Goal: Task Accomplishment & Management: Use online tool/utility

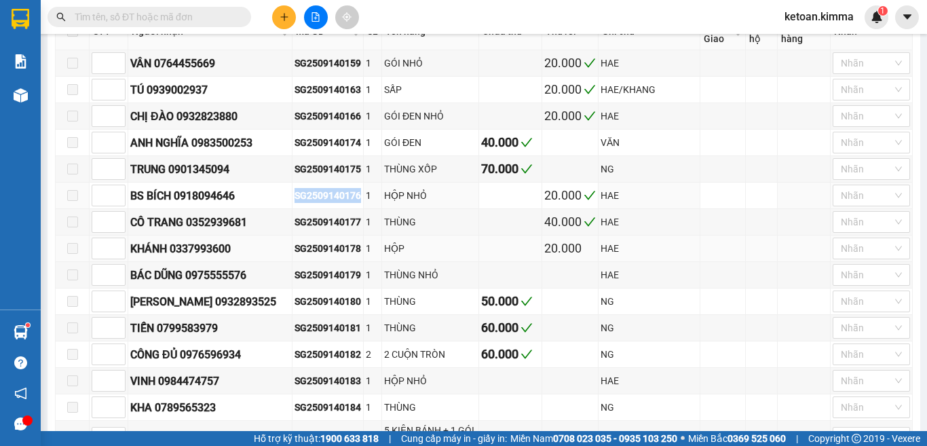
scroll to position [204, 0]
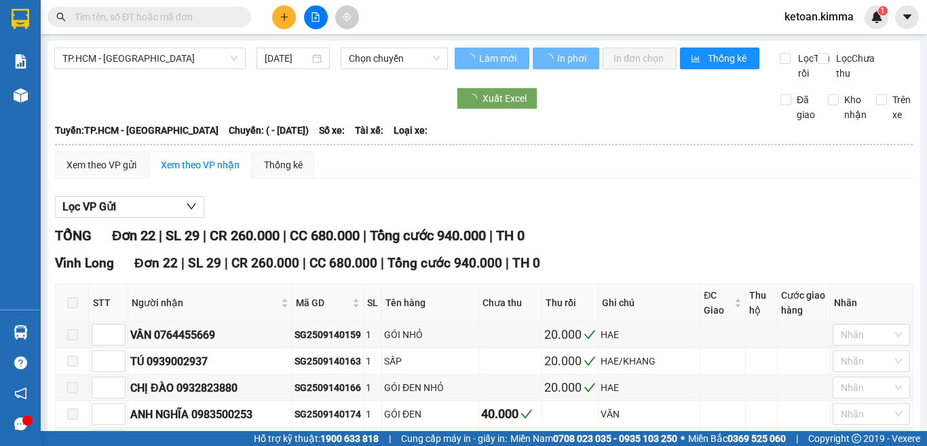
type input "[DATE]"
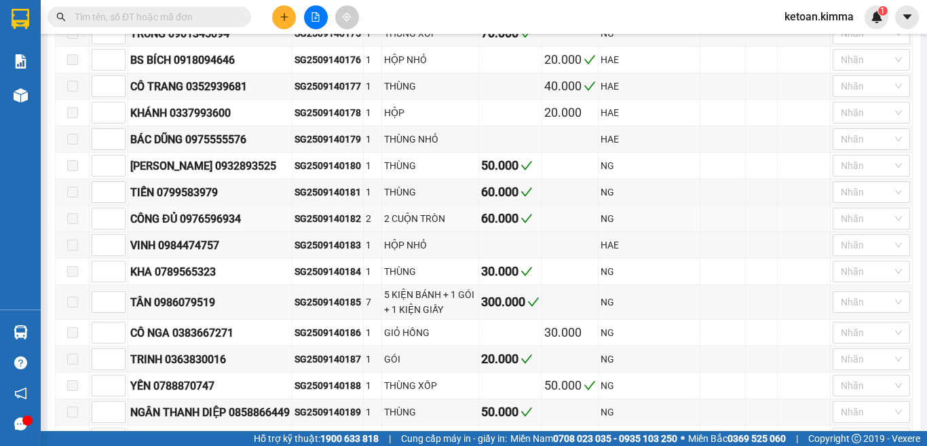
scroll to position [475, 0]
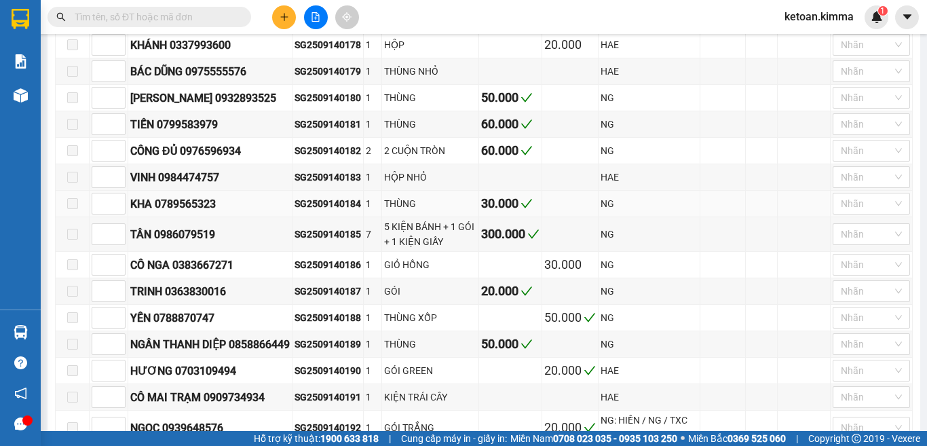
click at [347, 211] on div "SG2509140184" at bounding box center [328, 203] width 67 height 15
copy div "SG2509140184"
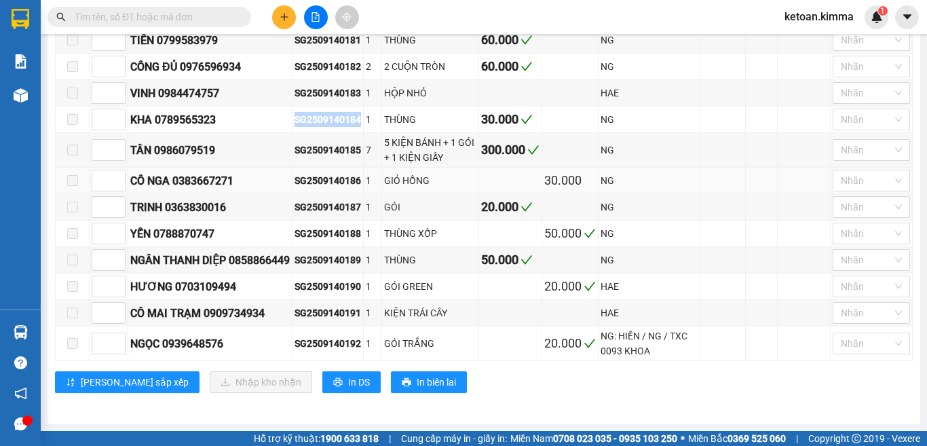
scroll to position [589, 0]
click at [357, 353] on td "SG2509140192" at bounding box center [328, 344] width 71 height 35
click at [359, 343] on div "SG2509140192" at bounding box center [328, 343] width 67 height 15
copy div "SG2509140192"
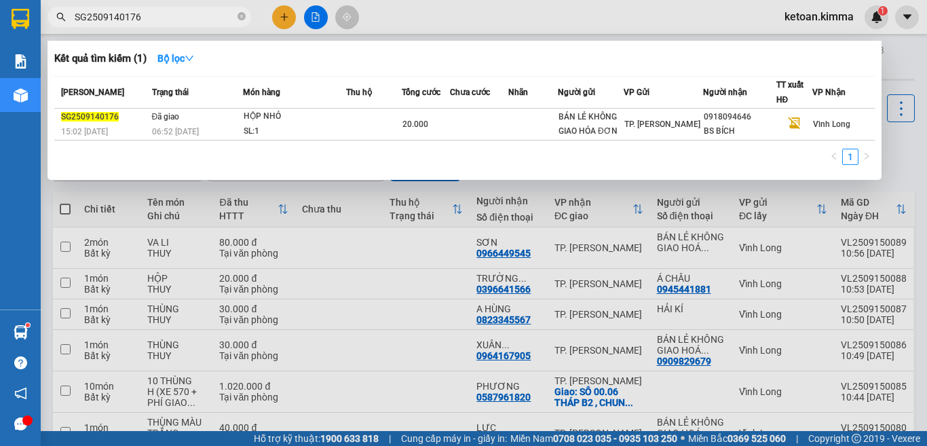
click at [120, 17] on input "SG2509140176" at bounding box center [155, 17] width 160 height 15
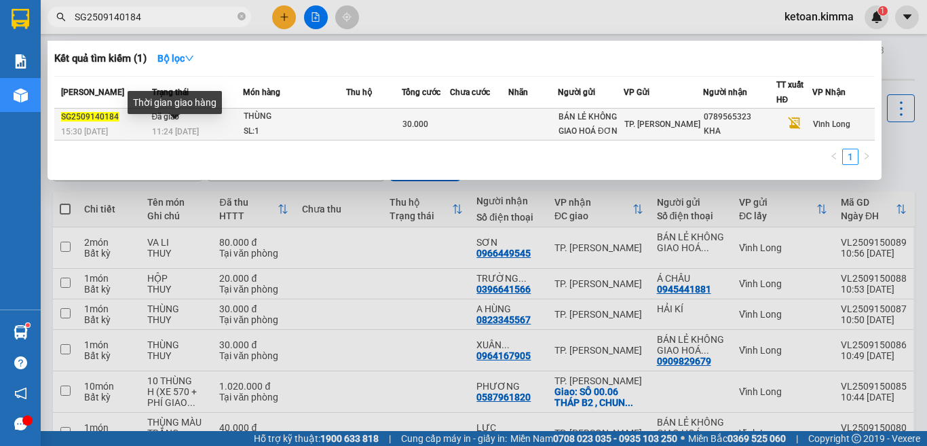
type input "SG2509140184"
click at [189, 129] on span "11:24 [DATE]" at bounding box center [175, 132] width 47 height 10
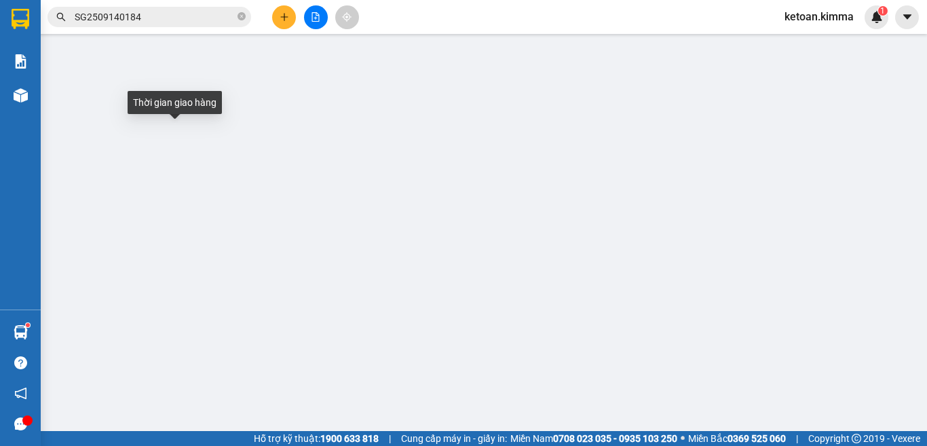
type input "BÁN LẺ KHÔNG GIAO HOÁ ĐƠN"
type input "0789565323"
type input "KHA"
type input "30.000"
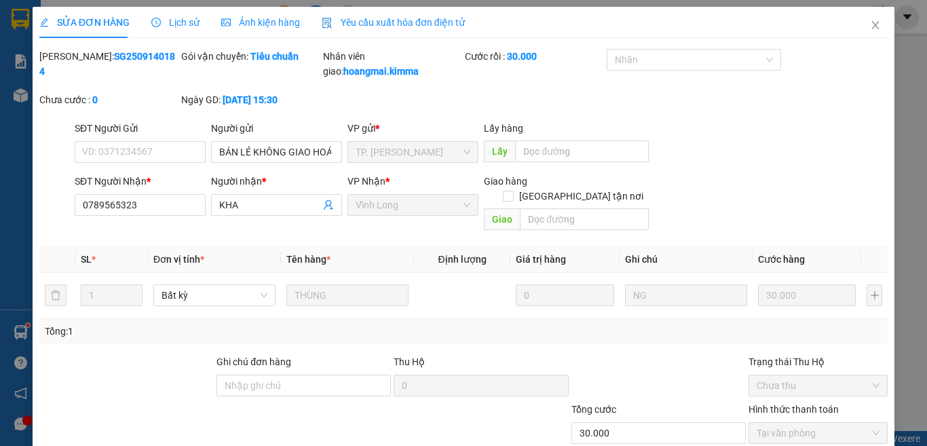
click at [358, 18] on span "Yêu cầu xuất hóa đơn điện tử" at bounding box center [393, 22] width 143 height 11
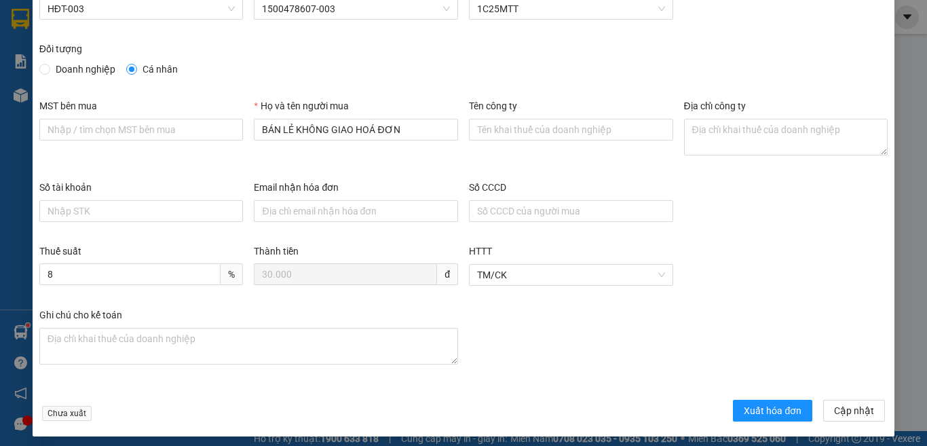
scroll to position [77, 0]
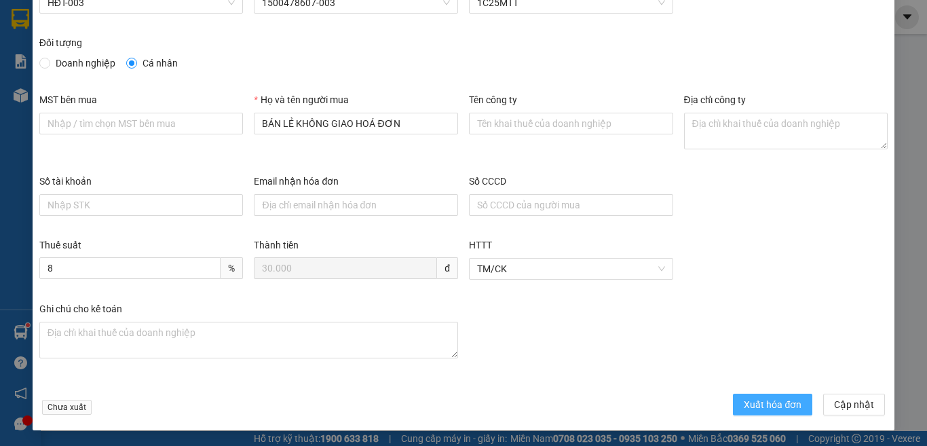
click at [758, 406] on span "Xuất hóa đơn" at bounding box center [773, 404] width 58 height 15
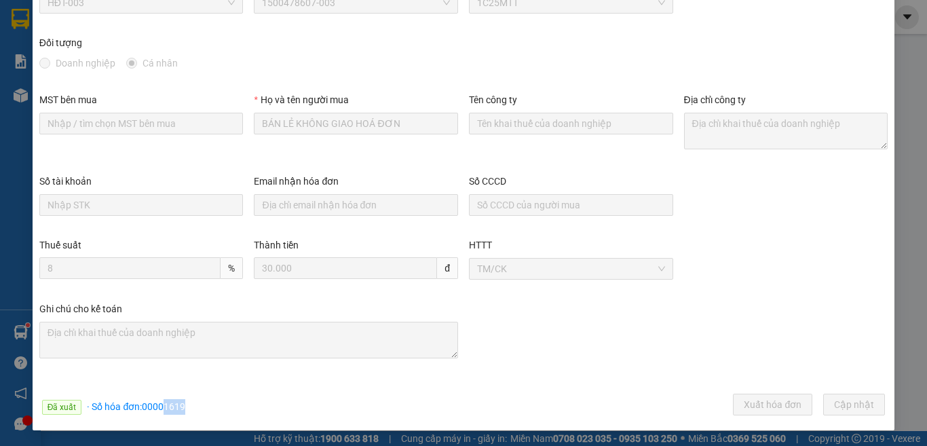
drag, startPoint x: 163, startPoint y: 408, endPoint x: 186, endPoint y: 405, distance: 23.3
click at [186, 405] on div "Đã xuất · Số hóa đơn: 00001619 Xuất hóa đơn Cập [GEOGRAPHIC_DATA]" at bounding box center [464, 407] width 854 height 26
copy span "1619"
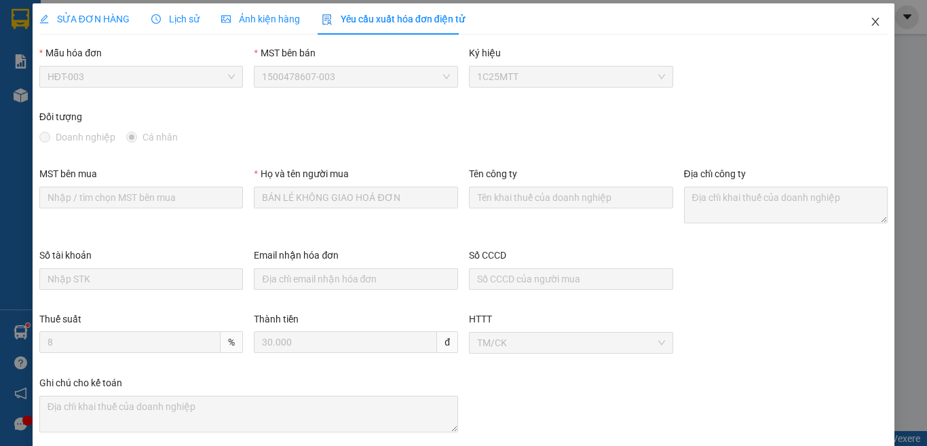
scroll to position [0, 0]
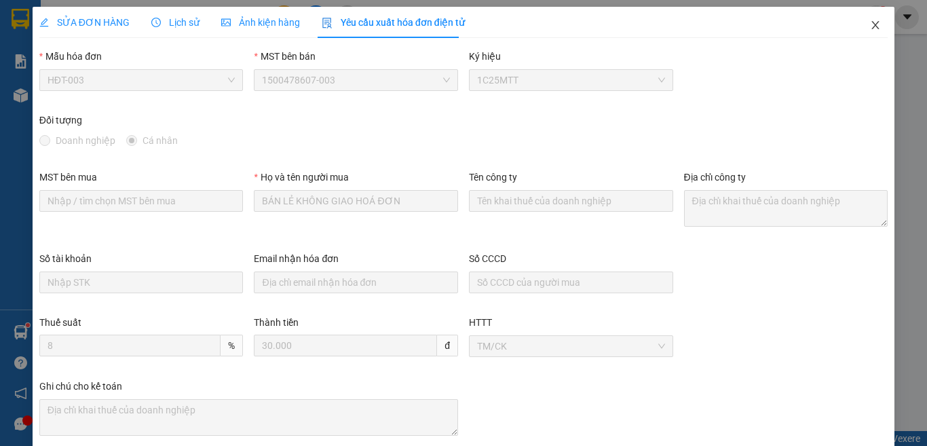
click at [870, 28] on icon "close" at bounding box center [875, 25] width 11 height 11
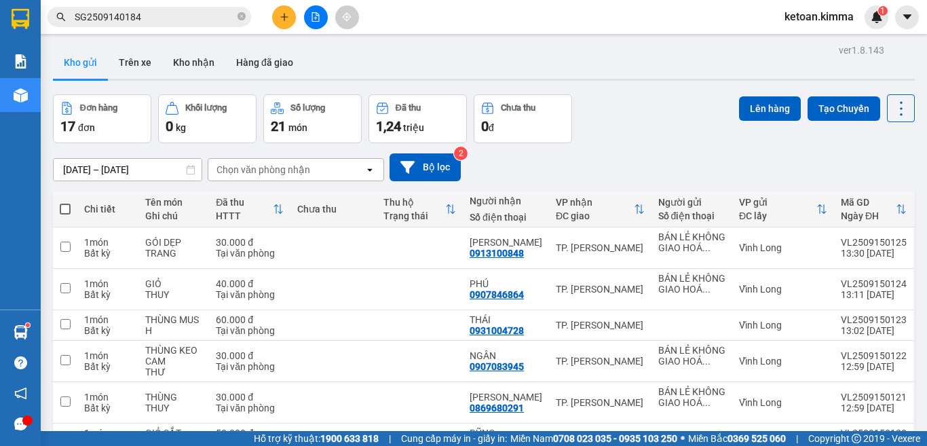
click at [116, 10] on input "SG2509140184" at bounding box center [155, 17] width 160 height 15
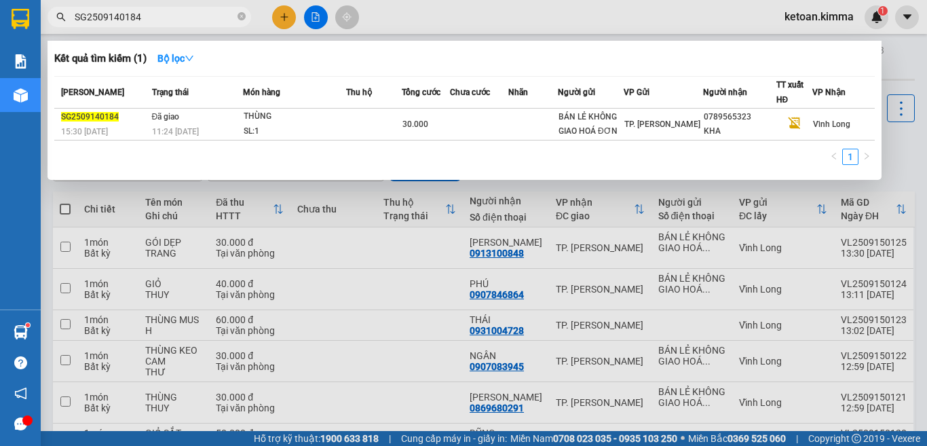
click at [116, 10] on input "SG2509140184" at bounding box center [155, 17] width 160 height 15
paste input "92"
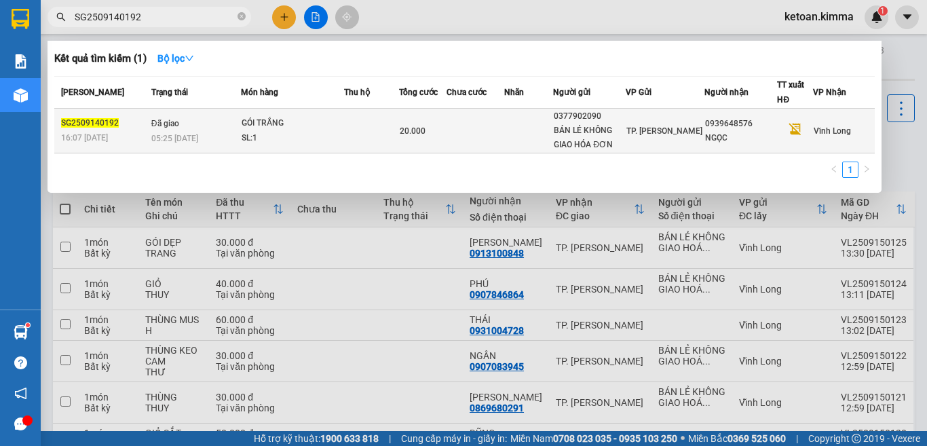
type input "SG2509140192"
click at [211, 135] on div "05:25 [DATE]" at bounding box center [195, 138] width 89 height 15
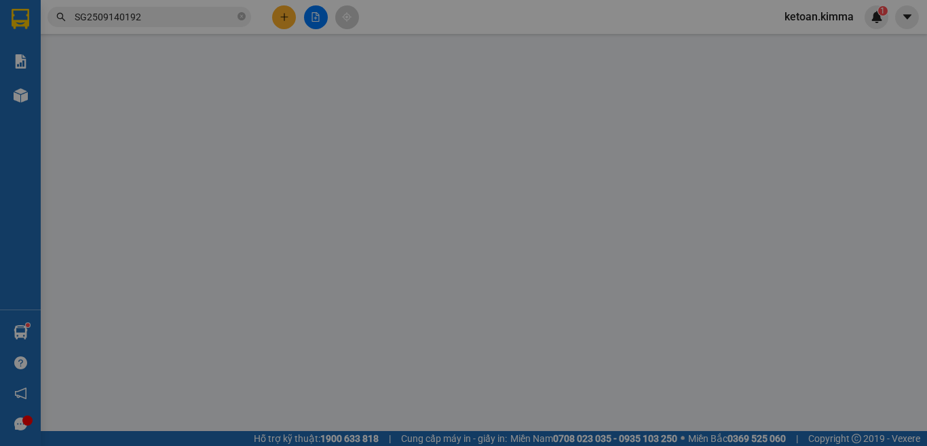
type input "0377902090"
type input "BÁN LẺ KHÔNG GIAO HÓA ĐƠN"
type input "0939648576"
type input "NGỌC"
type input "20.000"
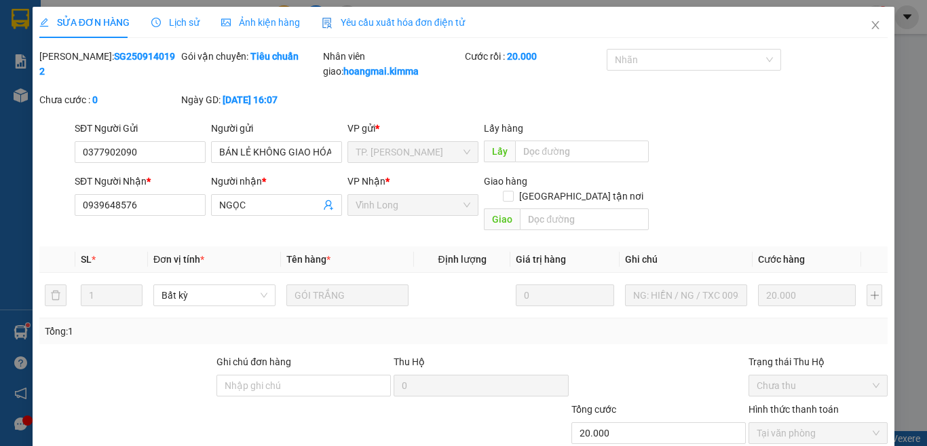
click at [382, 15] on div "Yêu cầu xuất hóa đơn điện tử" at bounding box center [393, 22] width 143 height 15
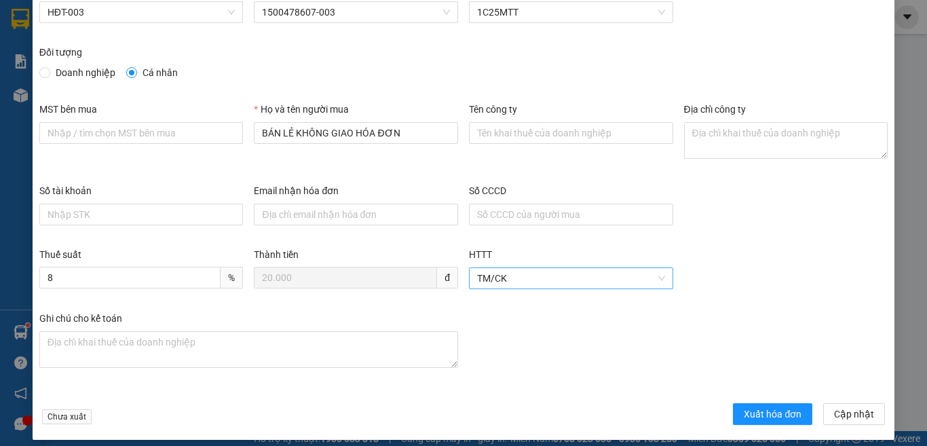
scroll to position [77, 0]
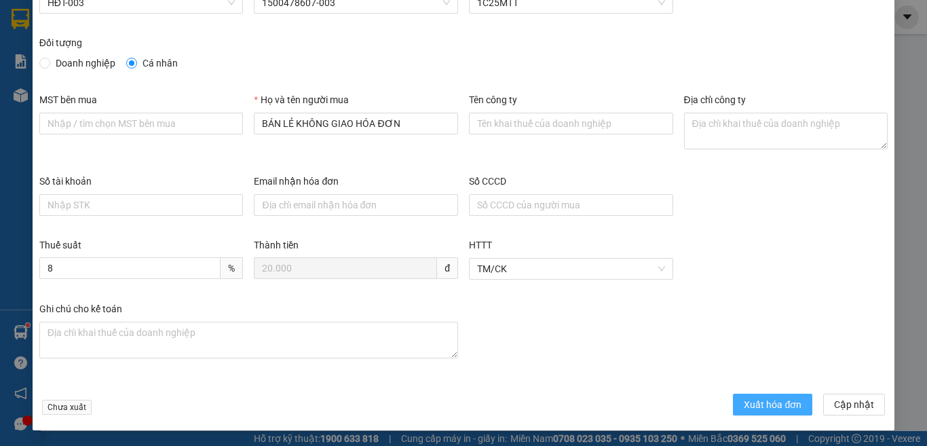
click at [764, 401] on span "Xuất hóa đơn" at bounding box center [773, 404] width 58 height 15
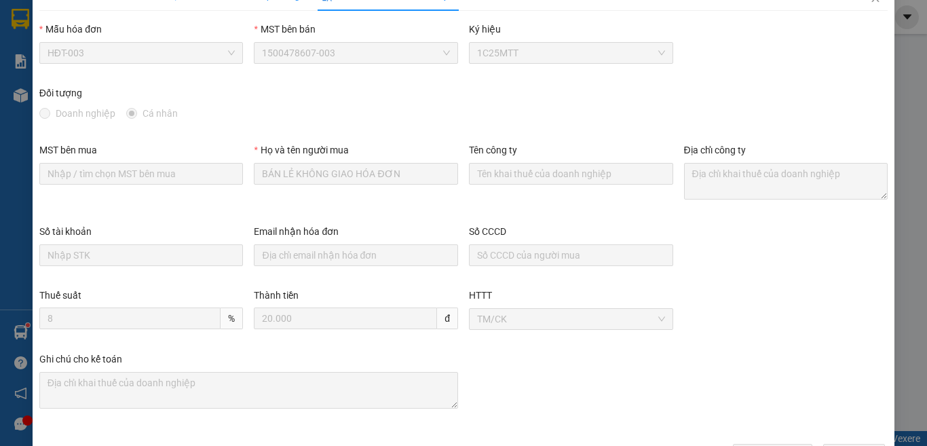
scroll to position [0, 0]
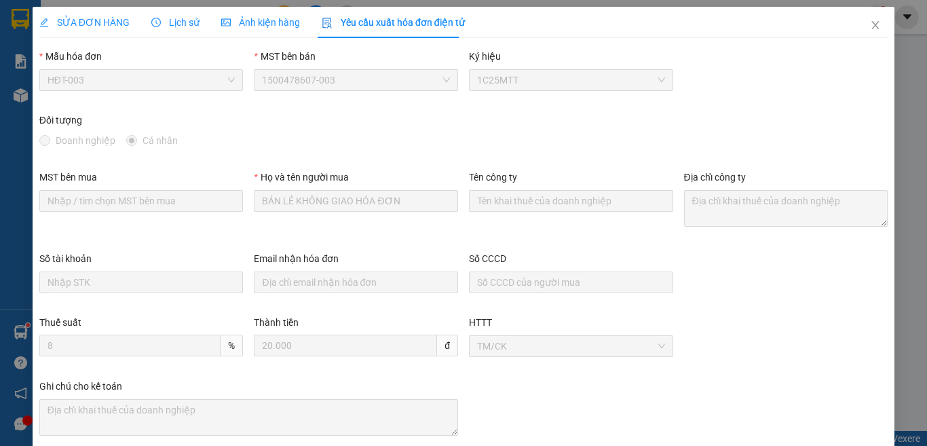
click at [95, 18] on span "SỬA ĐƠN HÀNG" at bounding box center [84, 22] width 90 height 11
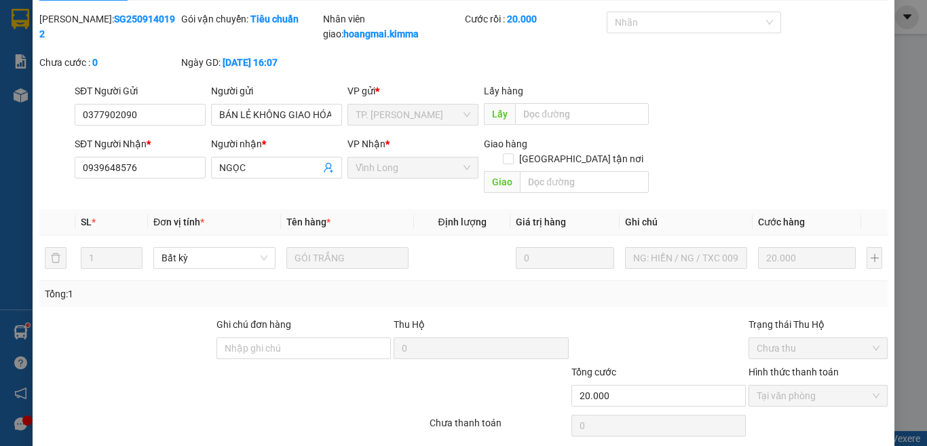
scroll to position [74, 0]
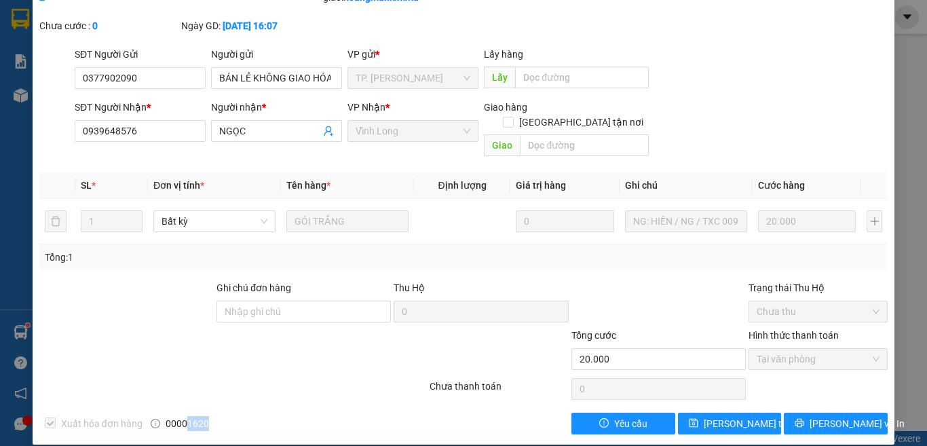
drag, startPoint x: 186, startPoint y: 409, endPoint x: 206, endPoint y: 407, distance: 20.4
click at [206, 413] on div "Xuất hóa đơn hàng 00001620" at bounding box center [144, 424] width 213 height 22
copy span "1620"
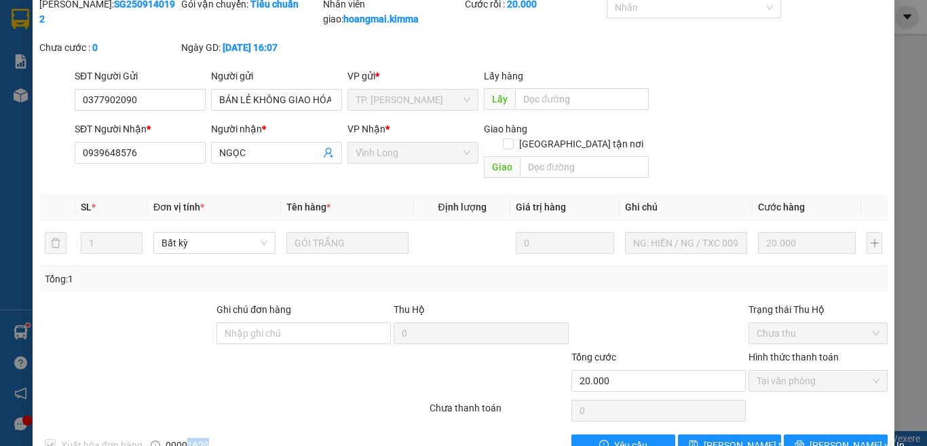
scroll to position [0, 0]
